Goal: Navigation & Orientation: Go to known website

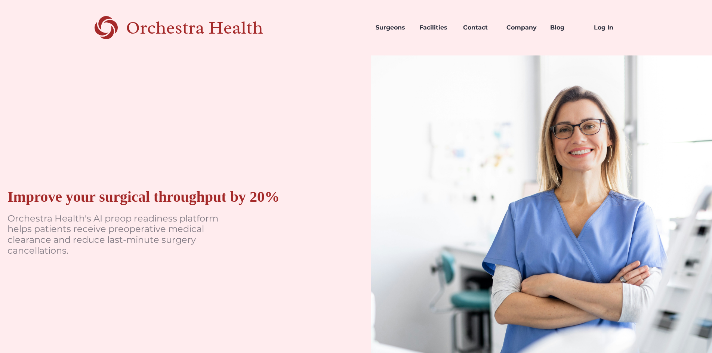
click at [388, 70] on img at bounding box center [541, 225] width 341 height 341
click at [603, 30] on link "Log In" at bounding box center [610, 27] width 44 height 25
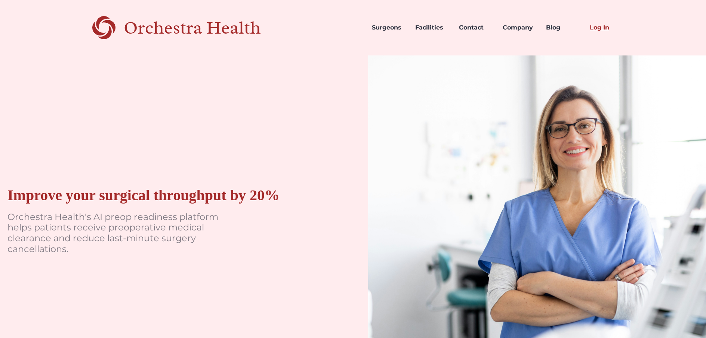
click at [603, 31] on link "Log In" at bounding box center [606, 27] width 44 height 25
